Goal: Task Accomplishment & Management: Manage account settings

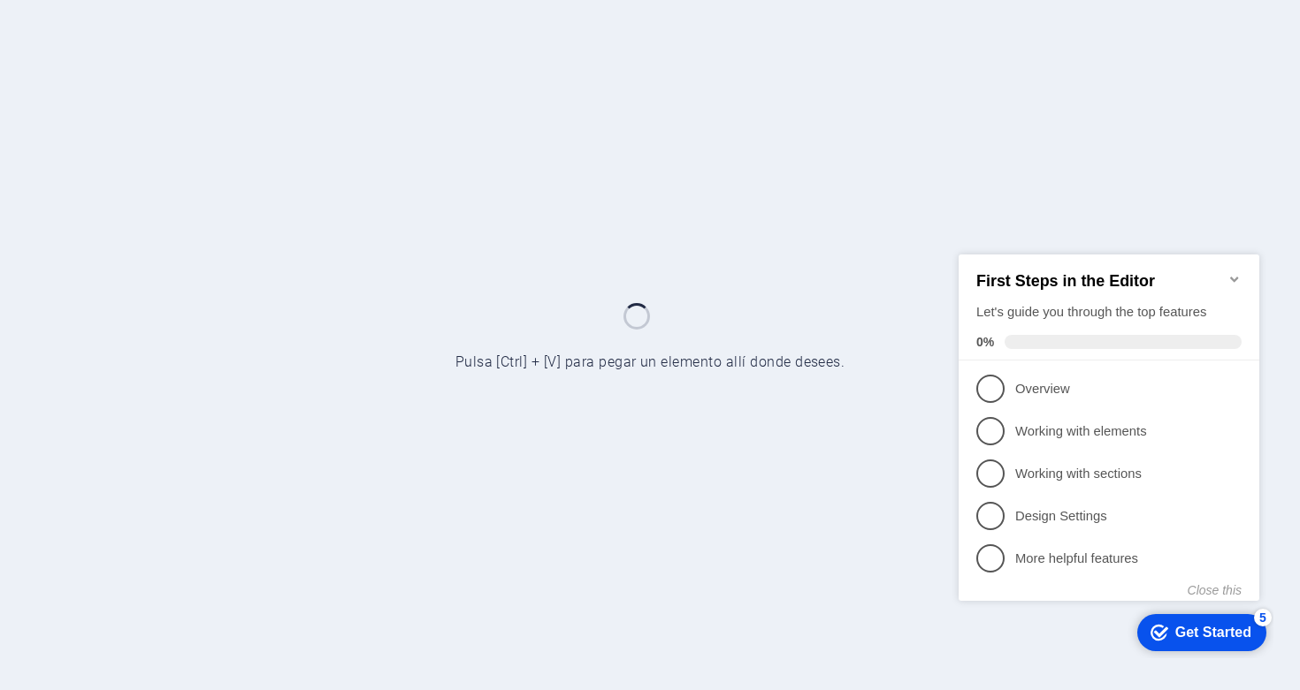
click at [1238, 274] on icon "Minimize checklist" at bounding box center [1234, 278] width 14 height 14
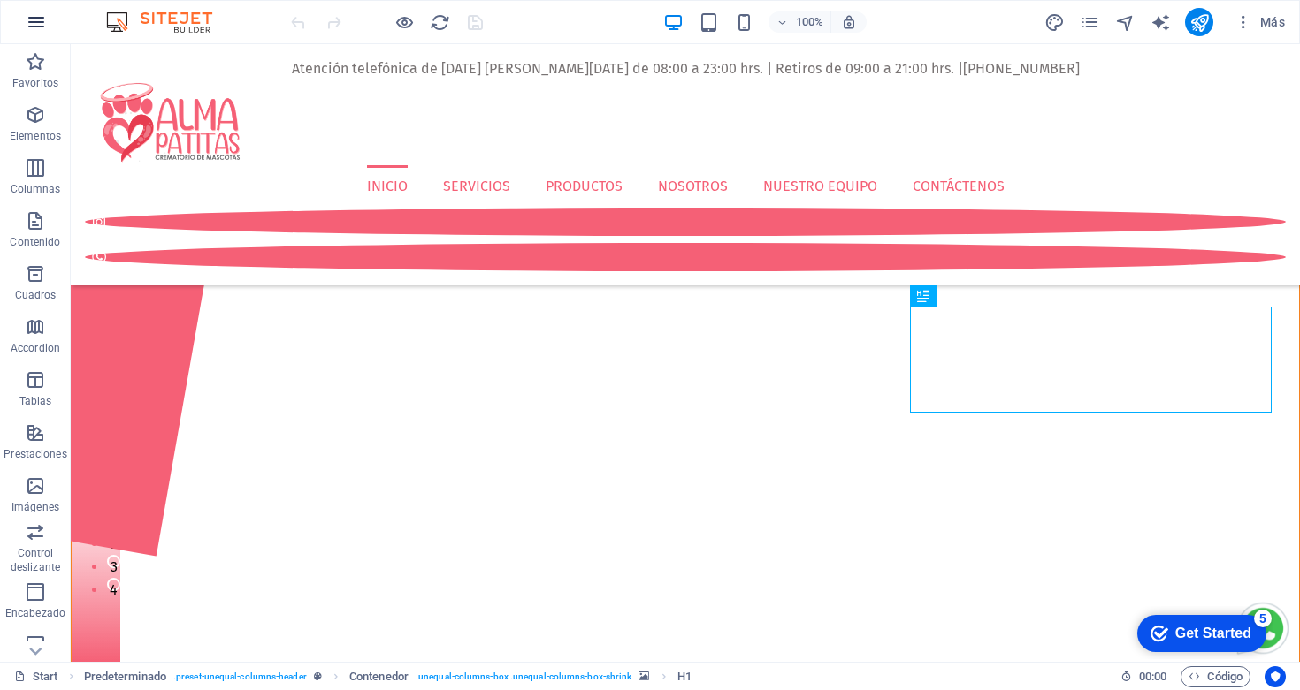
click at [42, 25] on icon "button" at bounding box center [36, 21] width 21 height 21
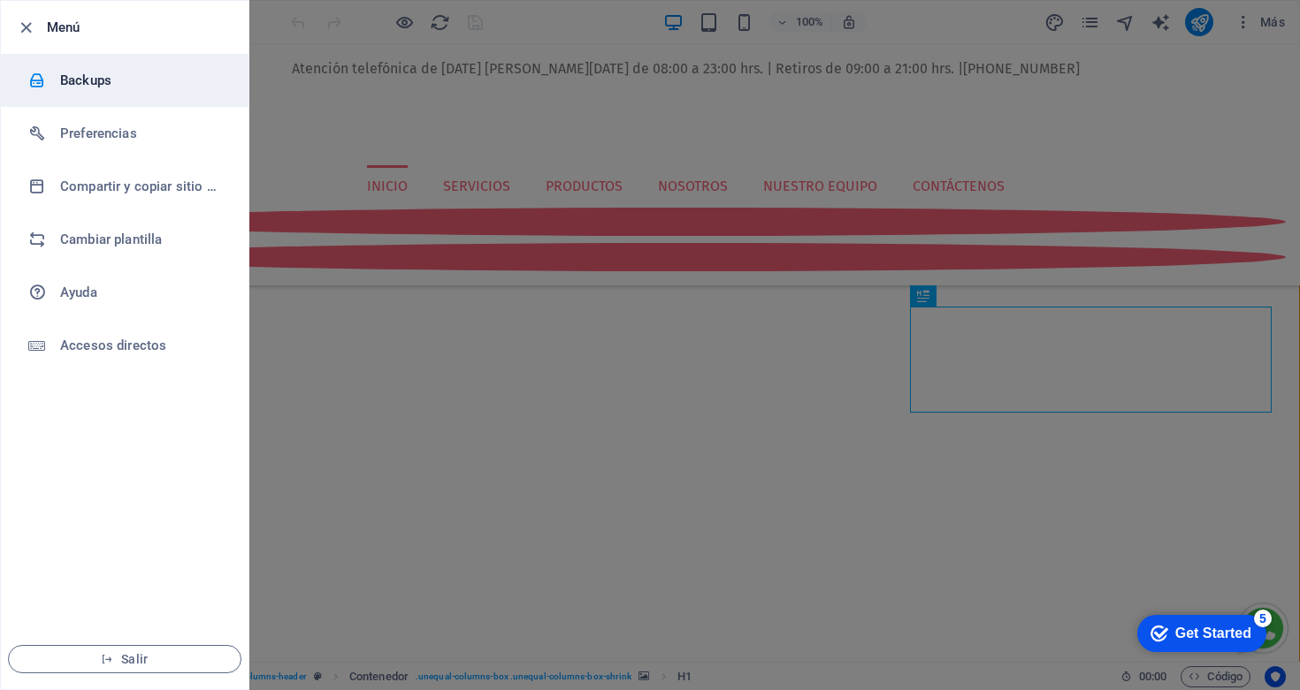
click at [76, 83] on h6 "Backups" at bounding box center [142, 80] width 164 height 21
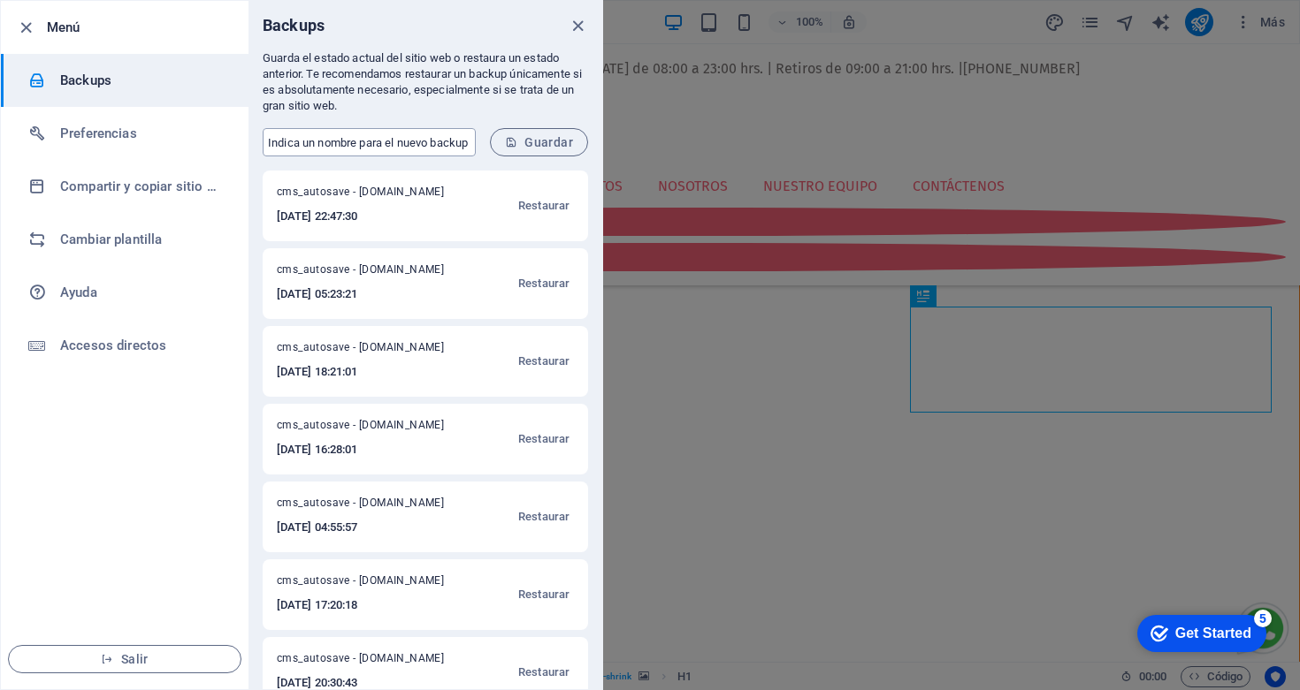
click at [378, 143] on input "text" at bounding box center [369, 142] width 213 height 28
type input "Backup_Before_Google_Ads."
click at [545, 140] on span "Guardar" at bounding box center [539, 142] width 68 height 14
drag, startPoint x: 439, startPoint y: 141, endPoint x: 253, endPoint y: 147, distance: 185.8
click at [253, 147] on form "Backup_Before_Google_Ads. ​ Guardar" at bounding box center [425, 142] width 354 height 57
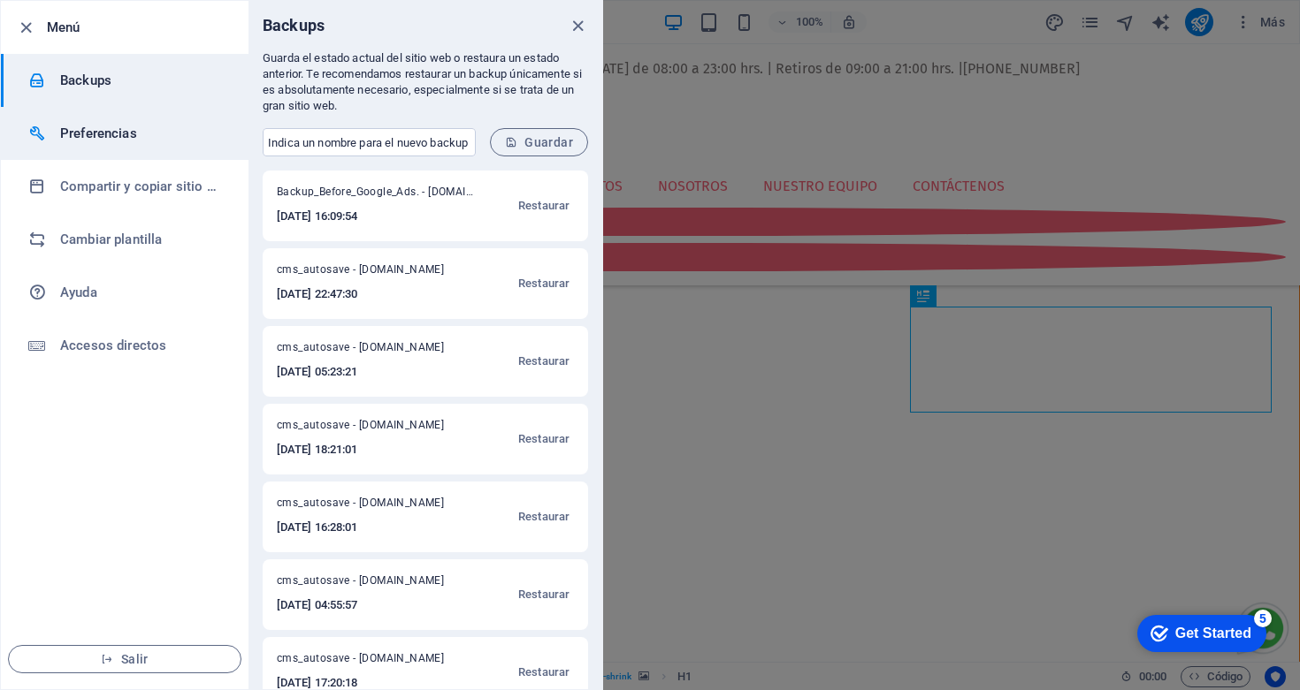
click at [94, 133] on h6 "Preferencias" at bounding box center [142, 133] width 164 height 21
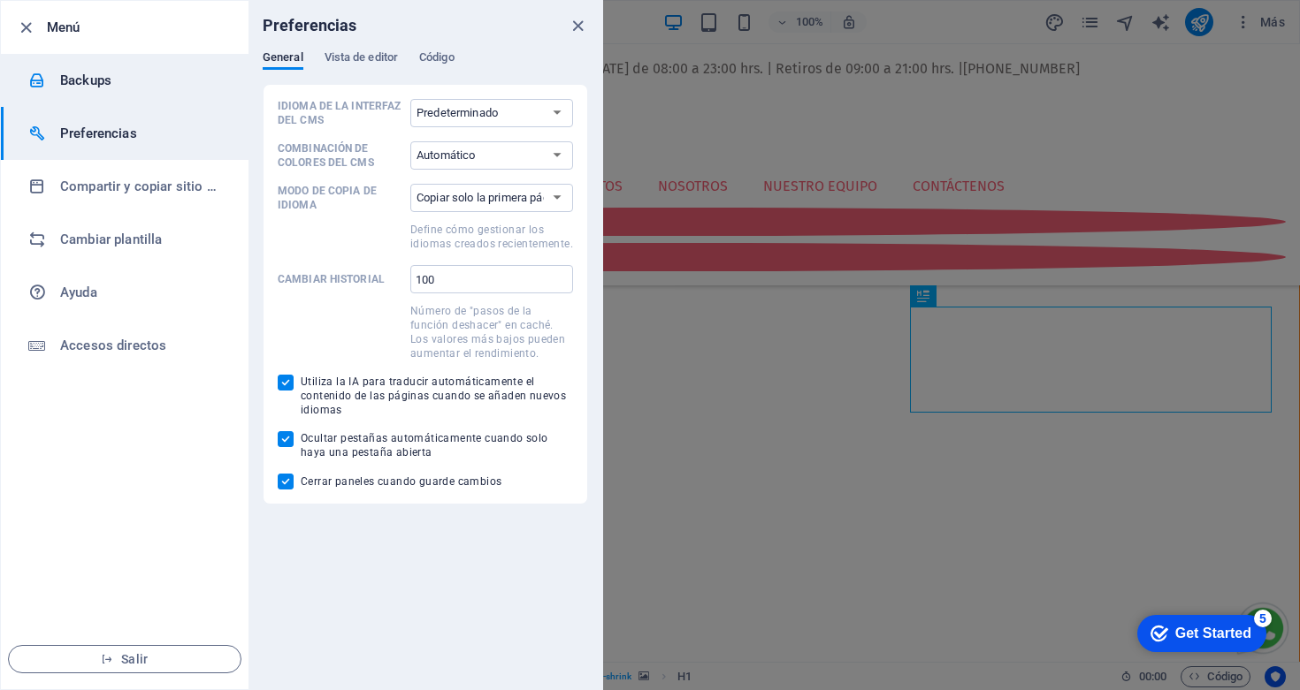
click at [88, 78] on h6 "Backups" at bounding box center [142, 80] width 164 height 21
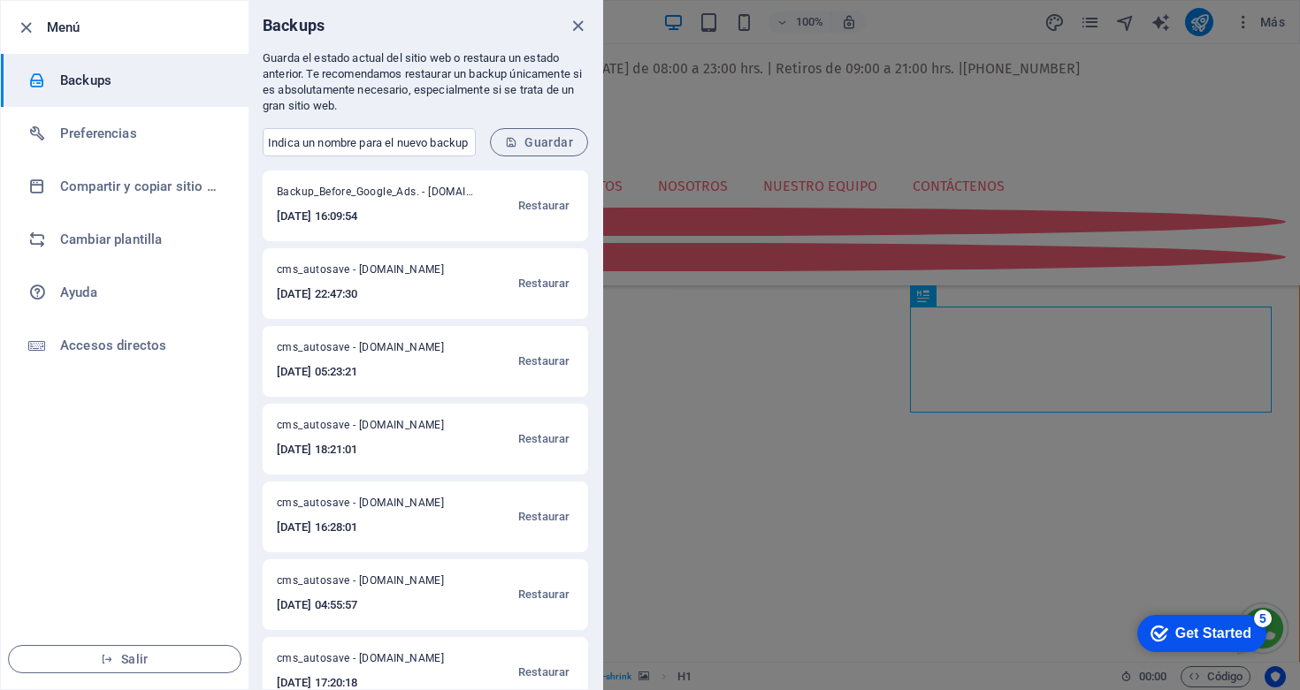
click at [1142, 87] on div at bounding box center [650, 345] width 1300 height 690
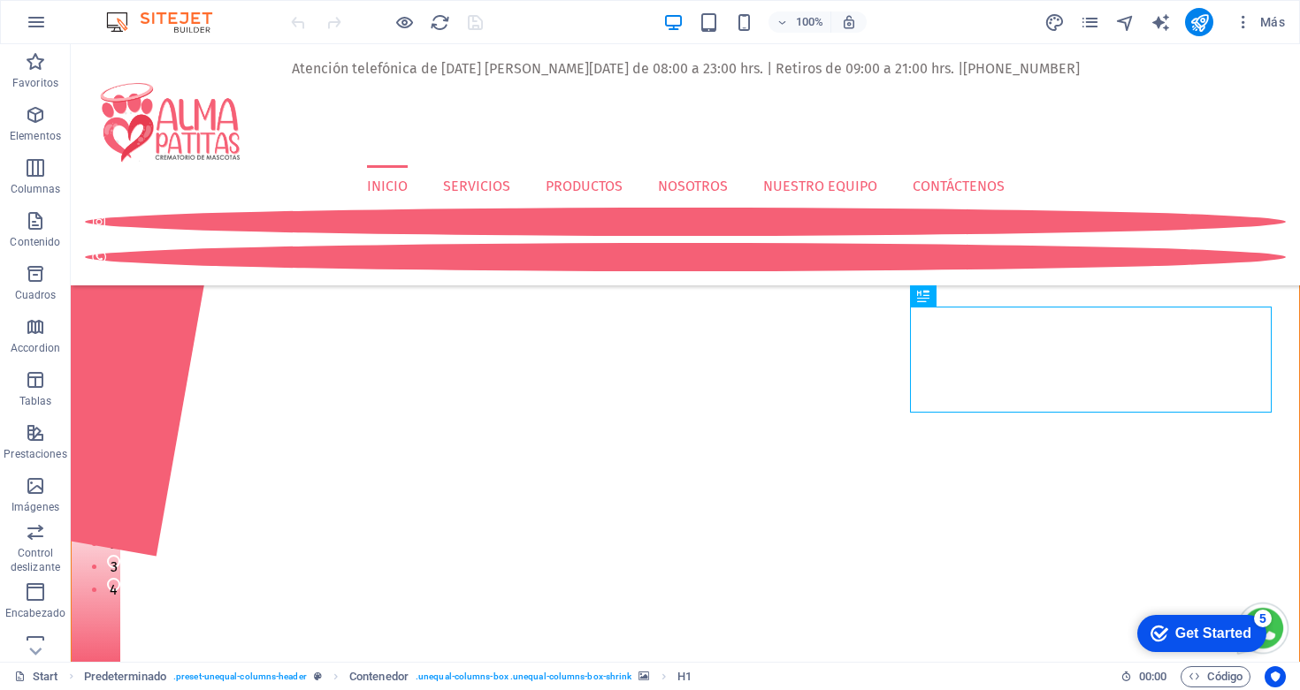
click at [576, 19] on div "100% Más" at bounding box center [789, 22] width 1004 height 28
click at [1245, 22] on icon "button" at bounding box center [1243, 22] width 18 height 18
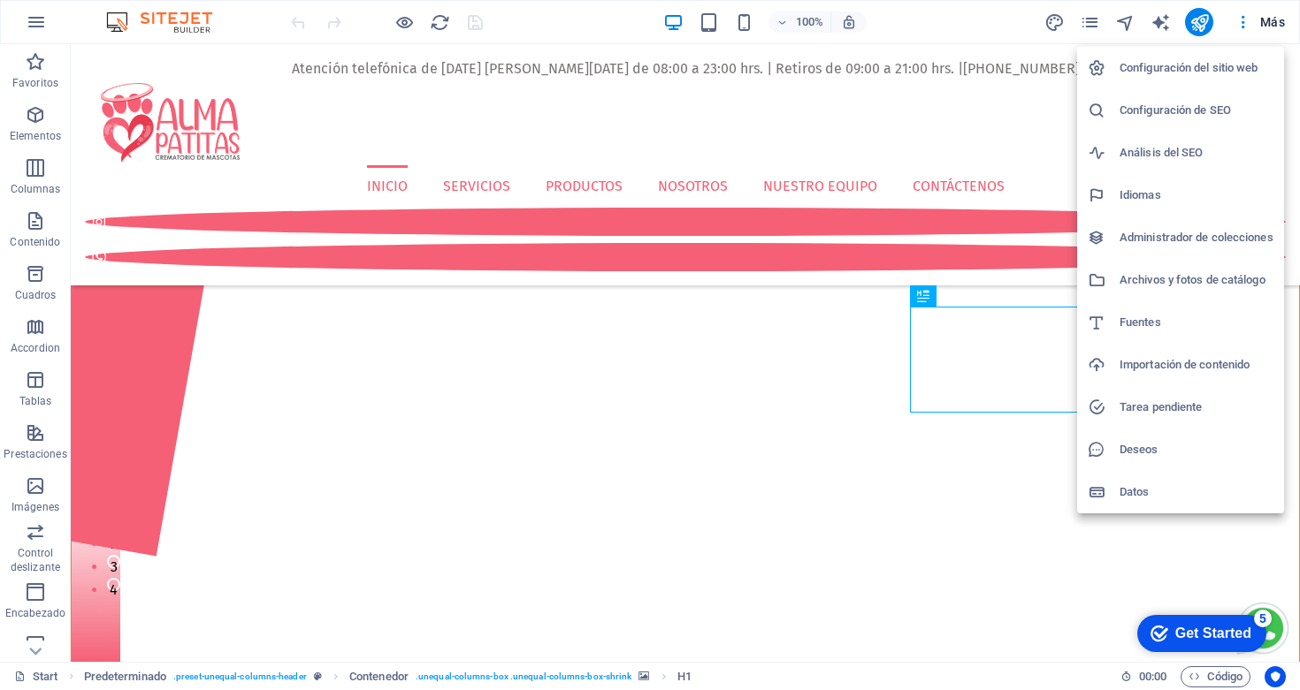
click at [1174, 68] on h6 "Configuración del sitio web" at bounding box center [1196, 67] width 154 height 21
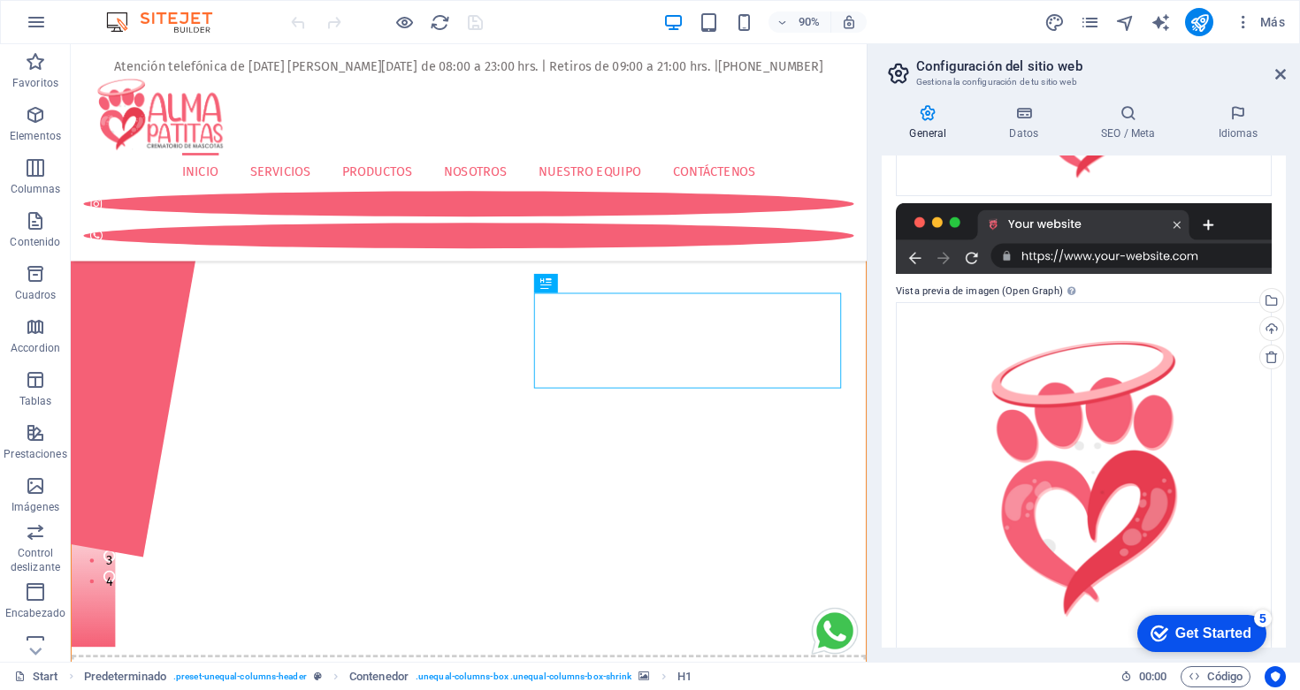
scroll to position [310, 0]
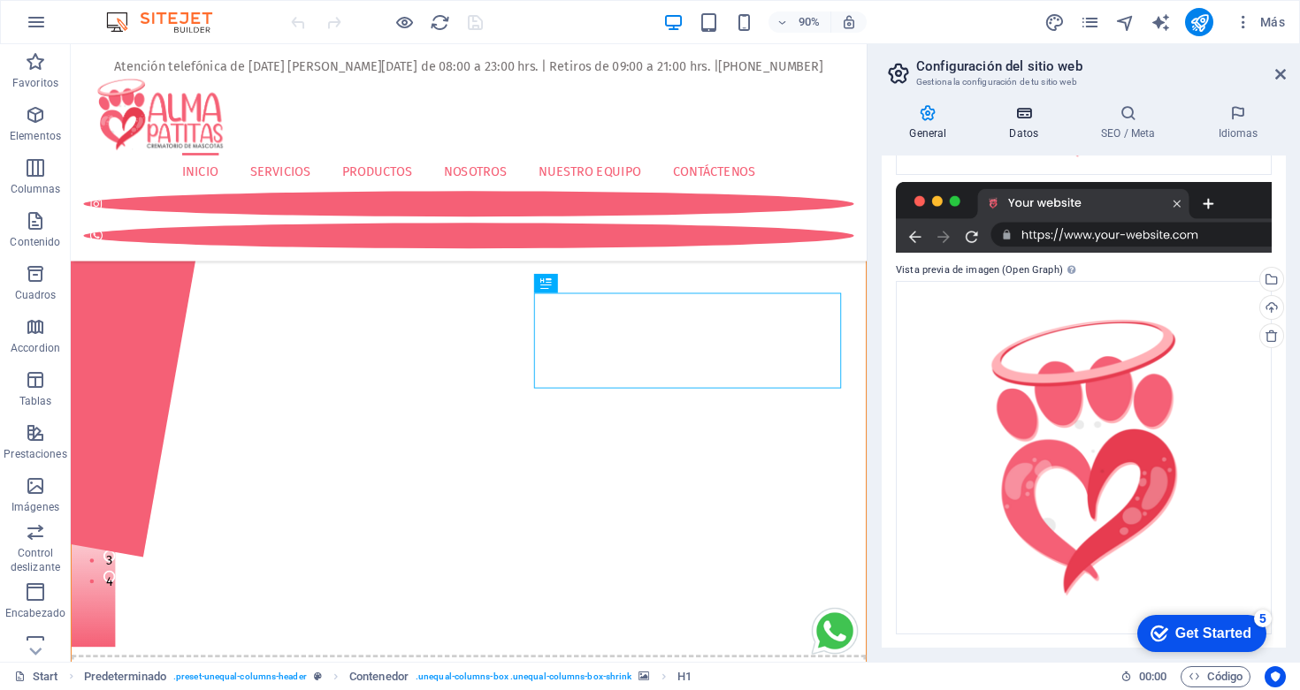
click at [1027, 112] on icon at bounding box center [1023, 113] width 85 height 18
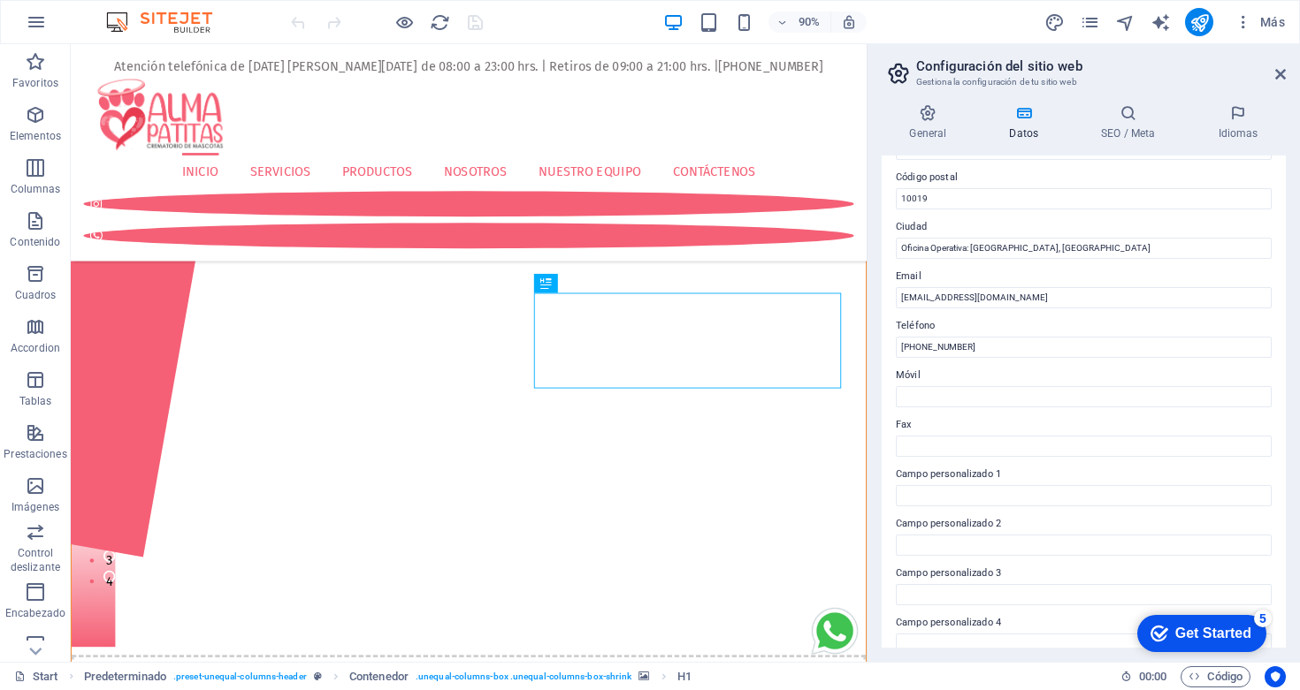
scroll to position [356, 0]
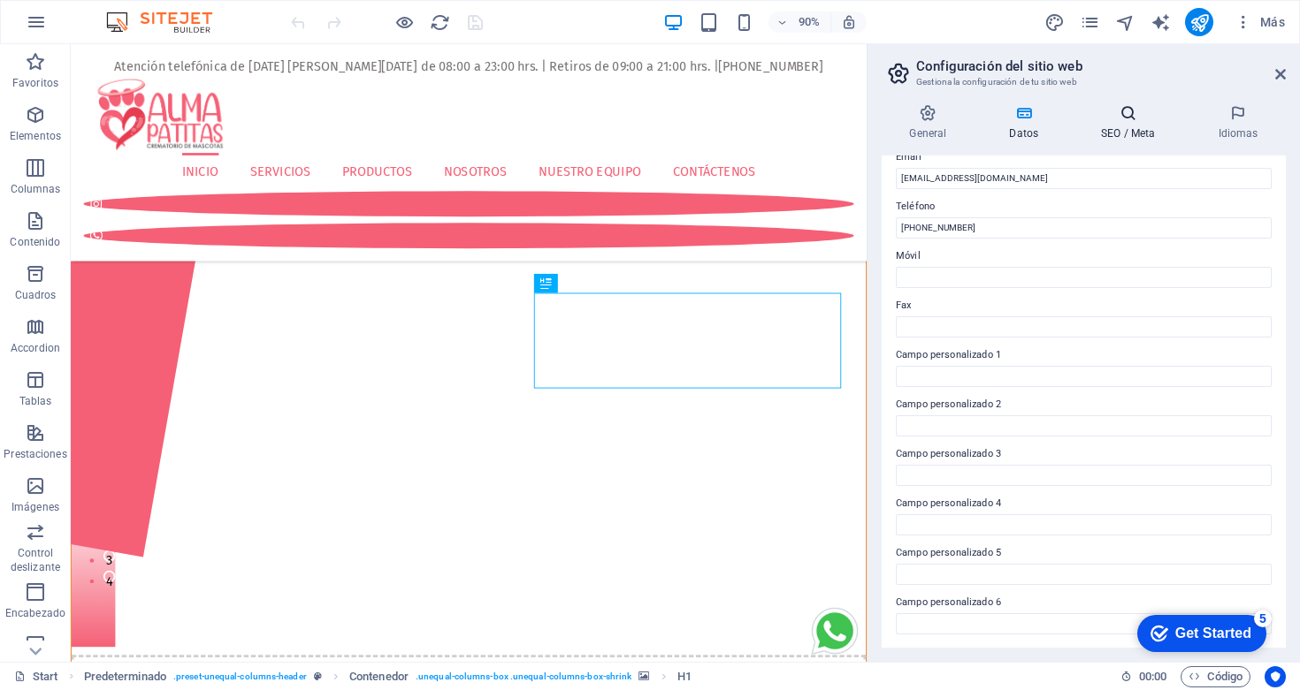
click at [1130, 119] on icon at bounding box center [1128, 113] width 110 height 18
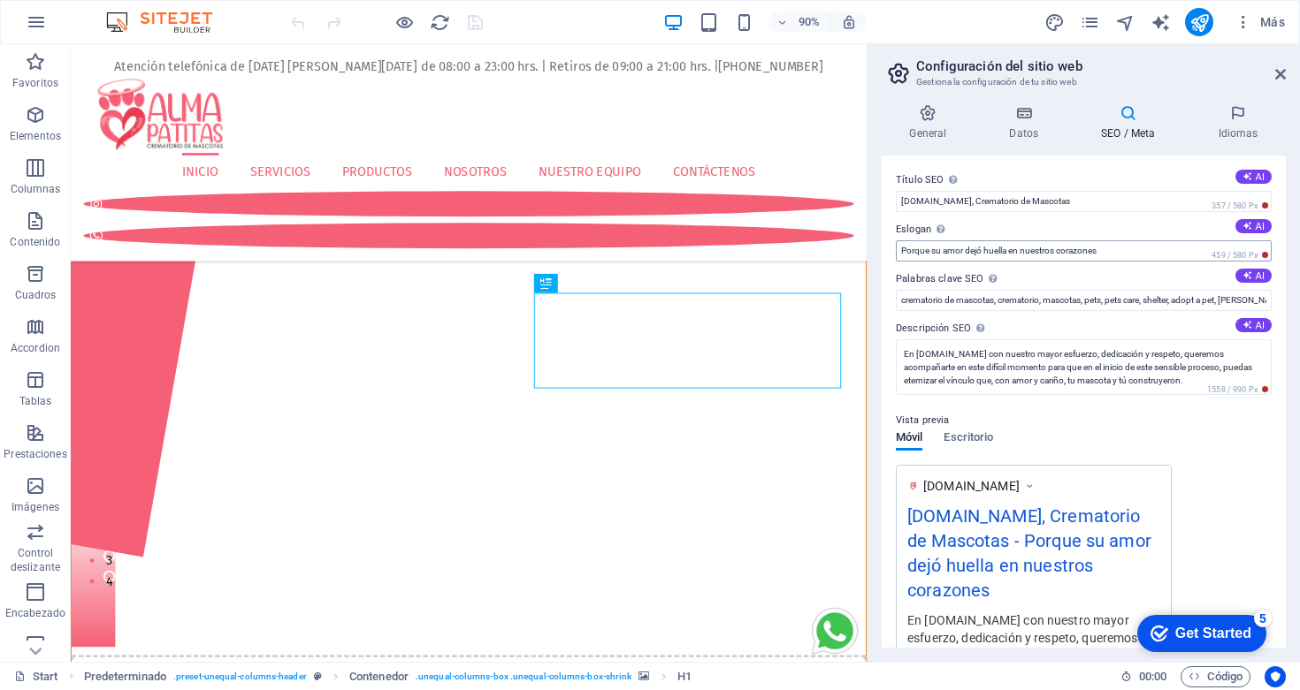
scroll to position [302, 0]
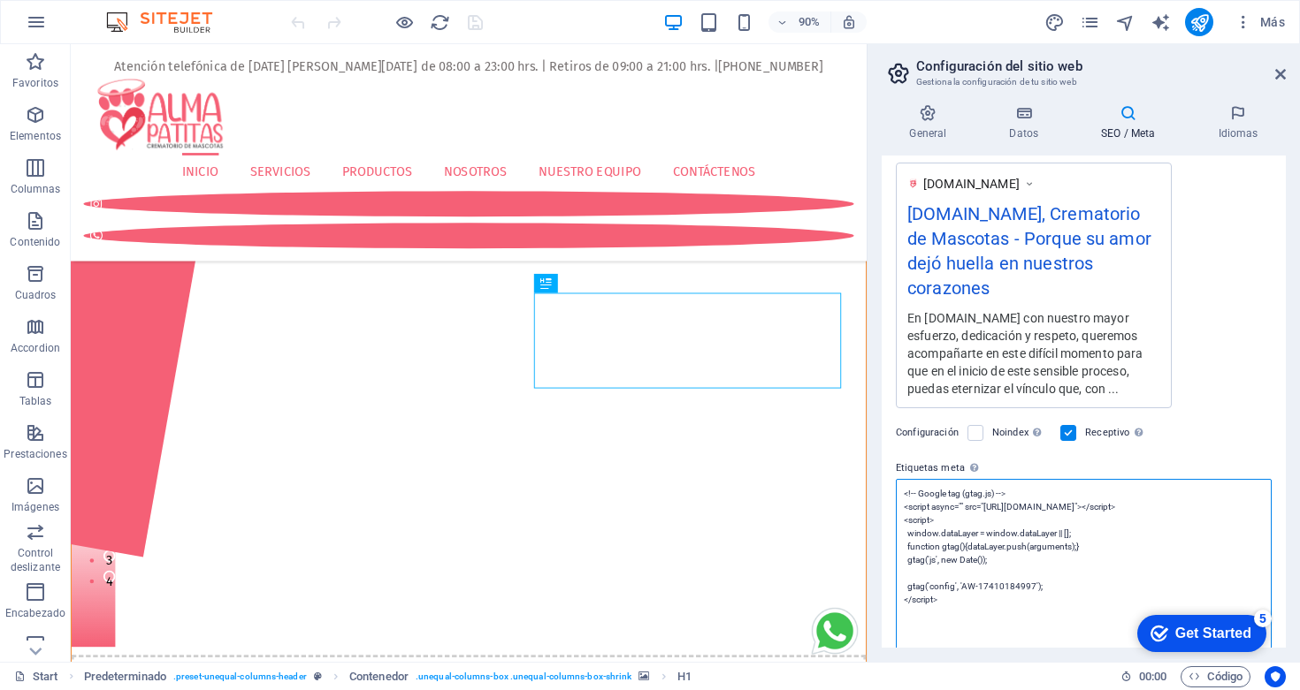
click at [1137, 524] on textarea "<!-- Google tag (gtag.js) --> <script async="" src="[URL][DOMAIN_NAME]"></scrip…" at bounding box center [1084, 566] width 376 height 175
paste textarea "<!-- Google Tag Manager --> <script>(function(w,d,s,l,i){w[l]=w[l]||[];w[l].pus…"
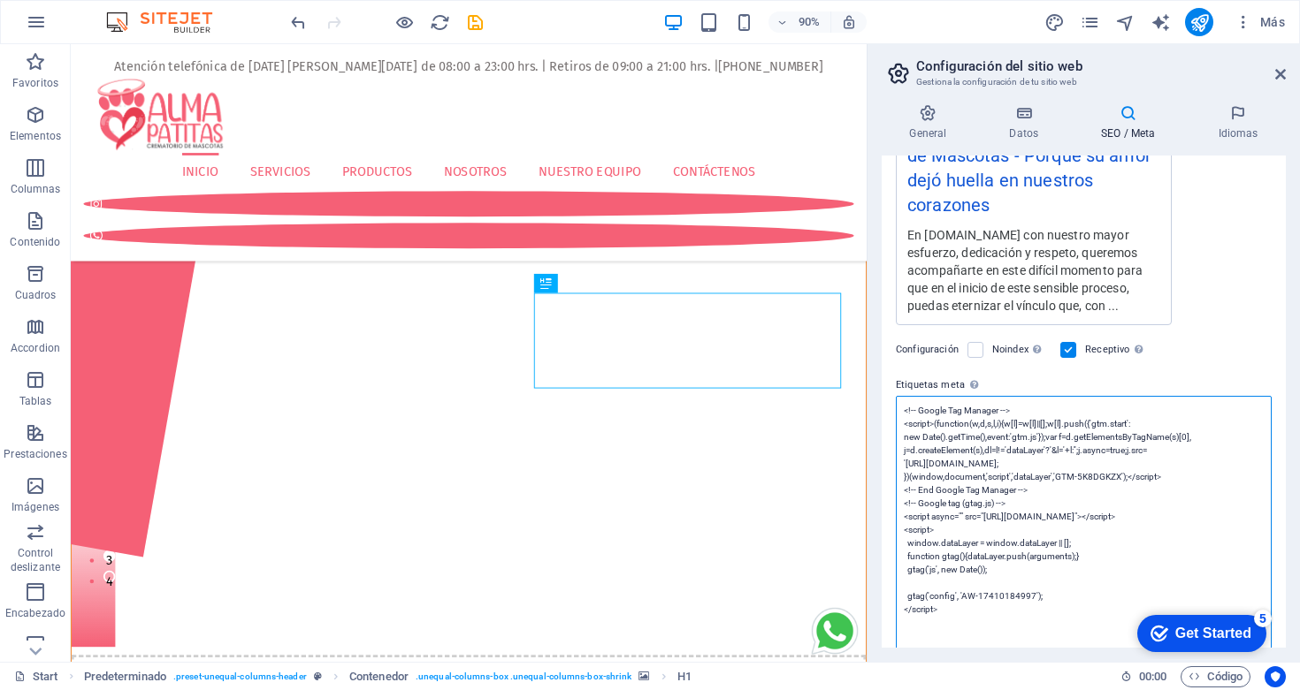
scroll to position [416, 0]
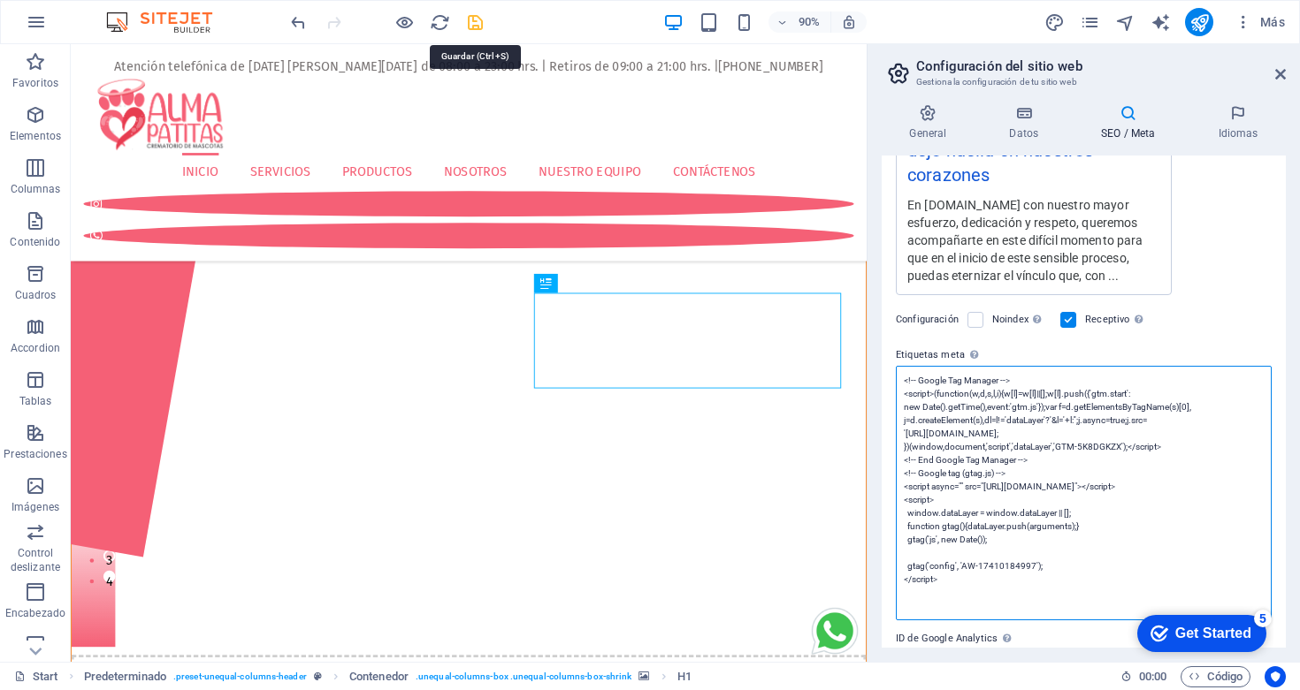
type textarea "<!-- Google Tag Manager --> <script>(function(w,d,s,l,i){w[l]=w[l]||[];w[l].pus…"
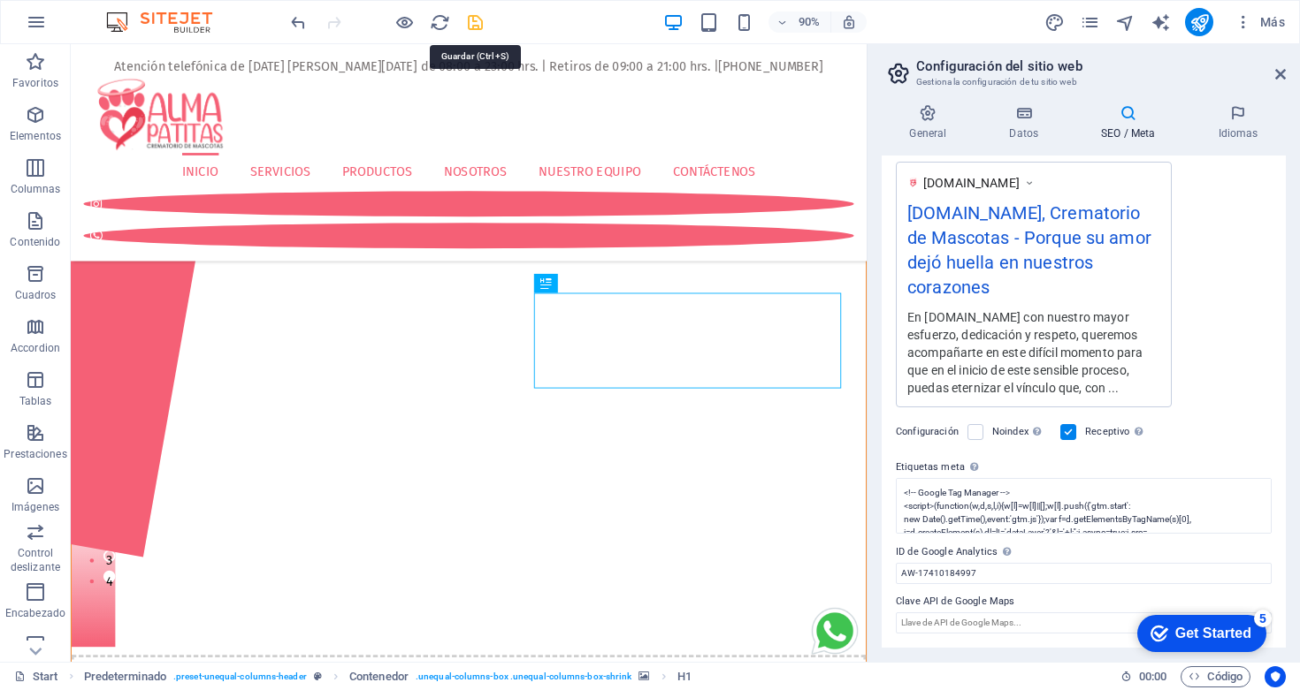
click at [476, 19] on icon "save" at bounding box center [475, 22] width 20 height 20
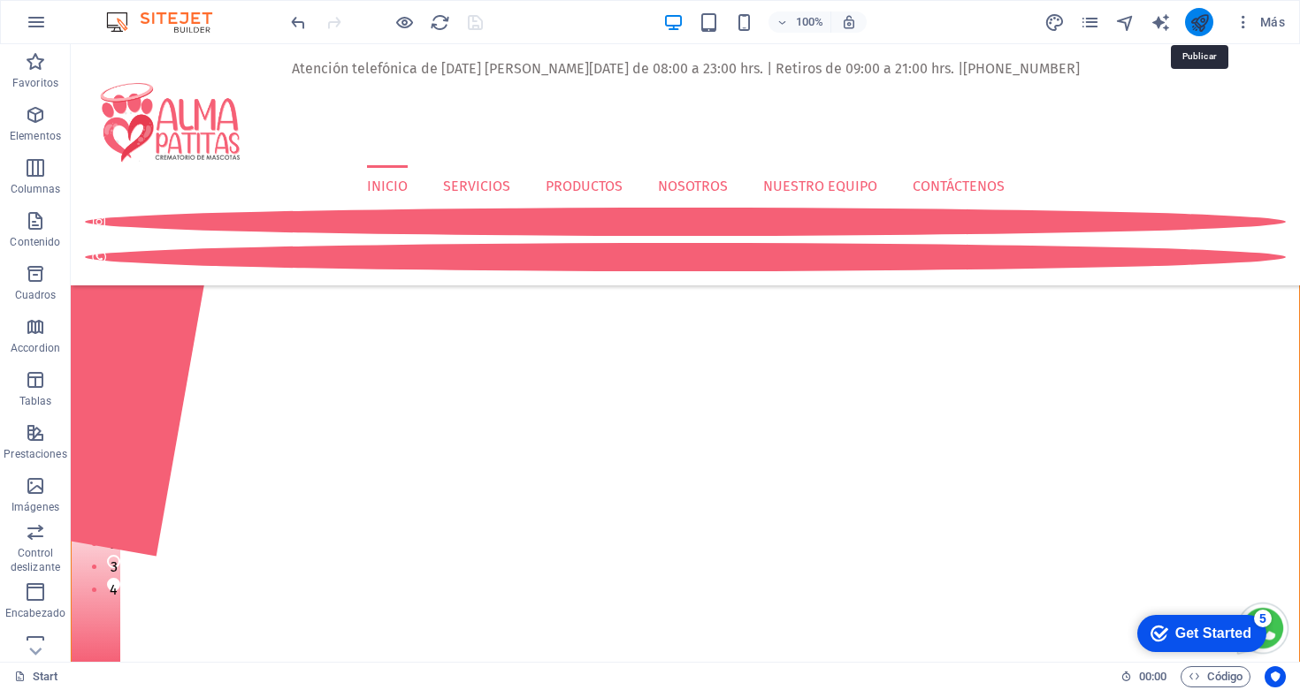
click at [1202, 20] on icon "publish" at bounding box center [1199, 22] width 20 height 20
